Goal: Browse casually

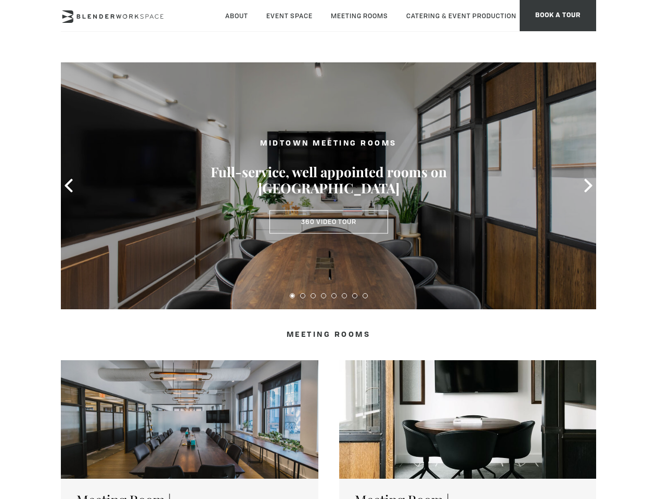
click at [69, 186] on icon at bounding box center [69, 186] width 14 height 14
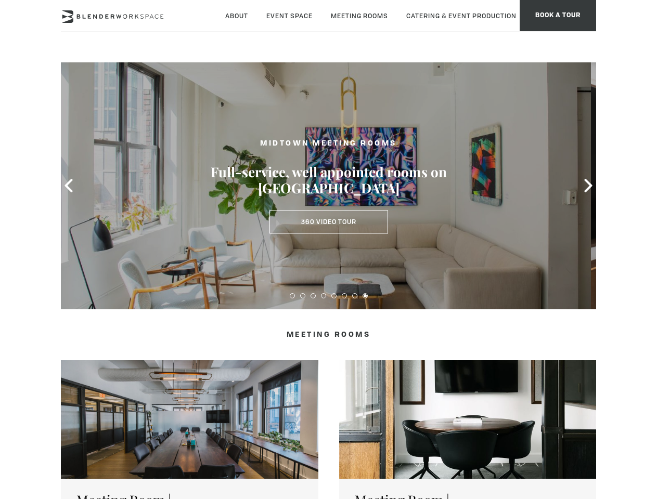
click at [588, 186] on icon at bounding box center [588, 186] width 14 height 14
click at [292, 296] on button at bounding box center [292, 295] width 5 height 5
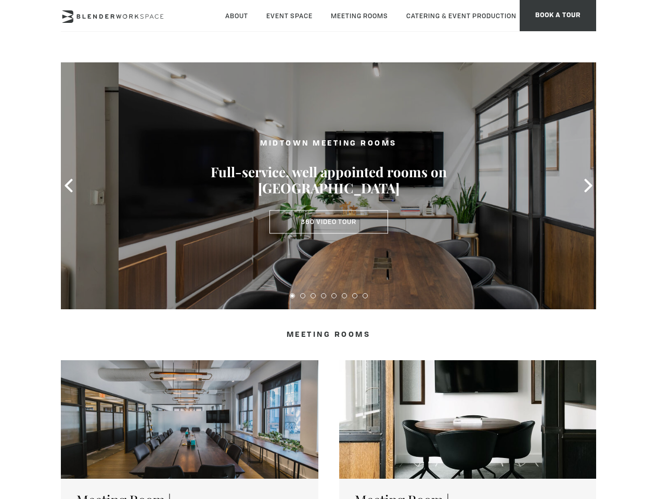
click at [303, 296] on button at bounding box center [302, 295] width 5 height 5
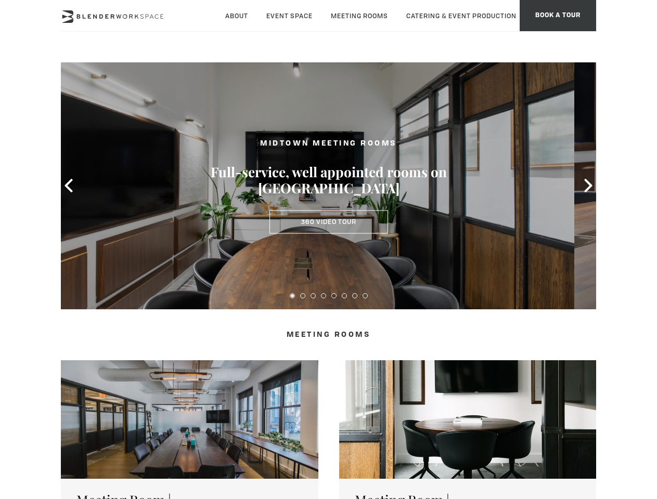
click at [313, 296] on button at bounding box center [312, 295] width 5 height 5
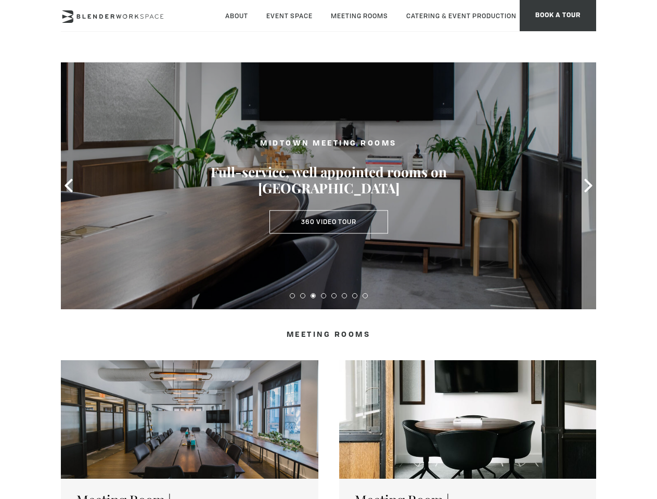
click at [323, 296] on button at bounding box center [323, 295] width 5 height 5
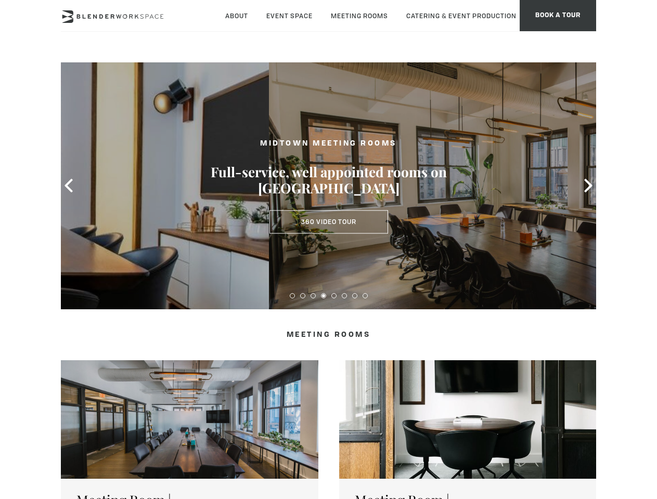
click at [334, 296] on button at bounding box center [333, 295] width 5 height 5
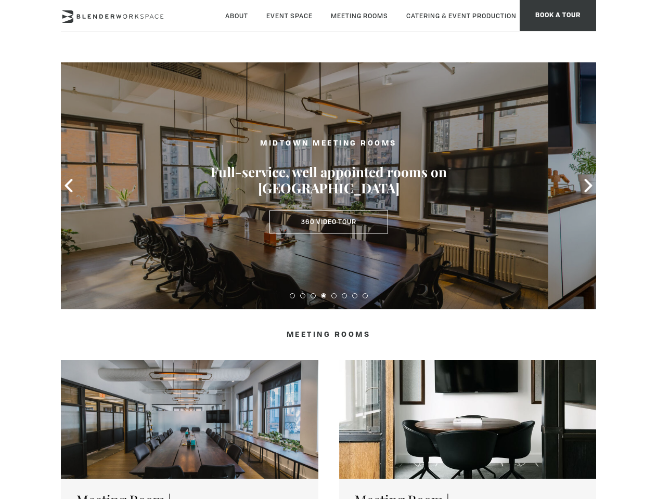
click at [344, 296] on button at bounding box center [344, 295] width 5 height 5
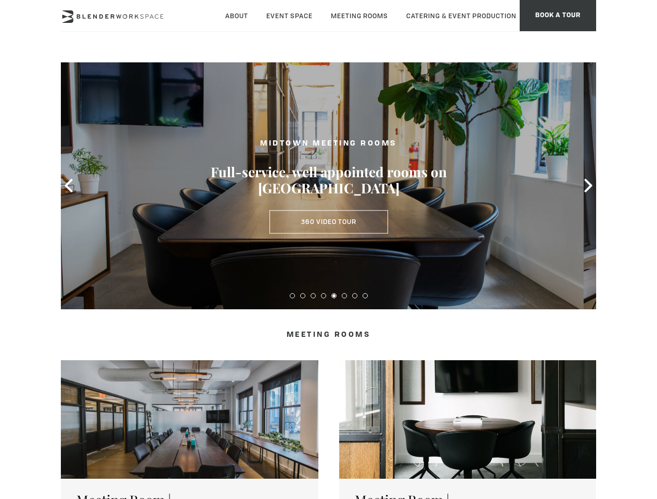
click at [355, 296] on button at bounding box center [354, 295] width 5 height 5
